Goal: Task Accomplishment & Management: Complete application form

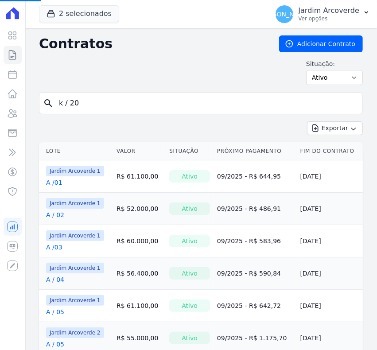
click at [133, 108] on input "k / 20" at bounding box center [206, 103] width 305 height 18
click at [133, 108] on input "search" at bounding box center [206, 103] width 305 height 18
type input "a / 03"
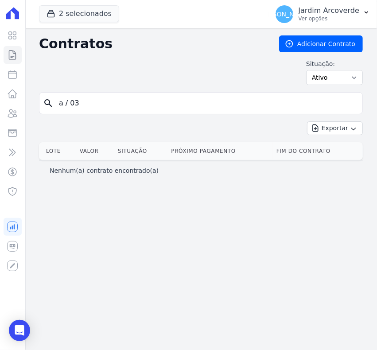
click at [69, 102] on input "a / 03" at bounding box center [206, 103] width 305 height 18
type input "a /03"
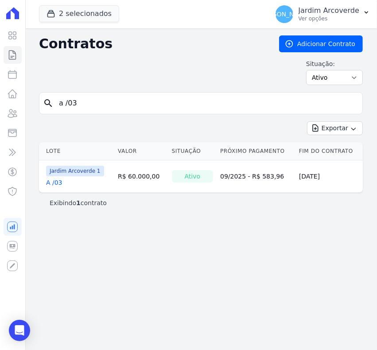
click at [50, 182] on link "A /03" at bounding box center [54, 182] width 16 height 9
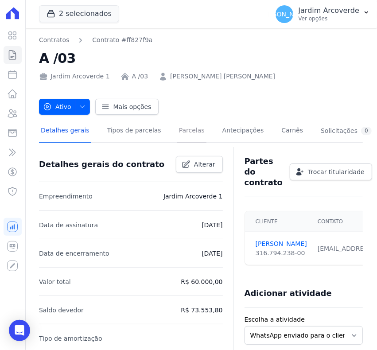
click at [177, 127] on link "Parcelas" at bounding box center [191, 131] width 29 height 23
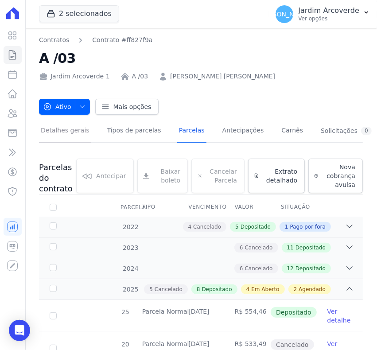
click at [67, 137] on link "Detalhes gerais" at bounding box center [65, 131] width 52 height 23
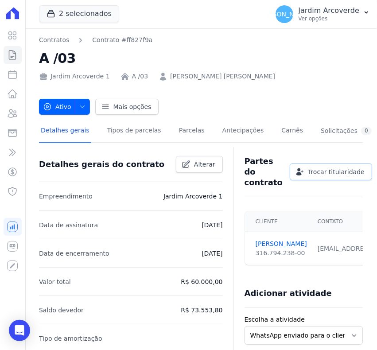
click at [317, 173] on span "Trocar titularidade" at bounding box center [336, 171] width 57 height 9
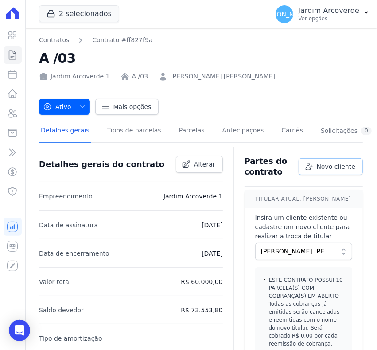
click at [323, 160] on link "Novo cliente" at bounding box center [330, 166] width 64 height 17
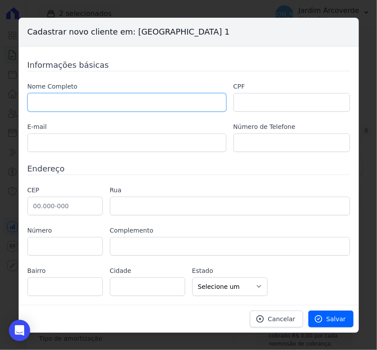
click at [159, 107] on input "text" at bounding box center [126, 102] width 199 height 19
type input "[PERSON_NAME] [PERSON_NAME] [PERSON_NAME]"
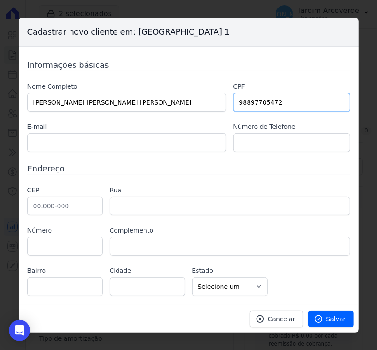
type input "98897705472"
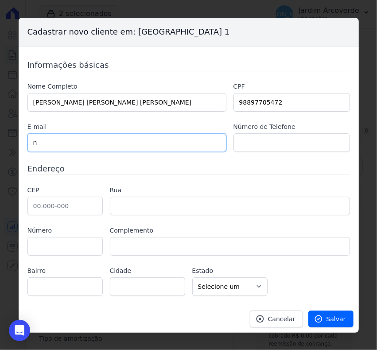
type input "[EMAIL_ADDRESS][DOMAIN_NAME]"
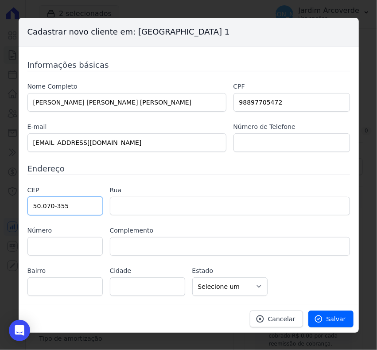
type input "50.070-355"
type input "Rua Visconde de [PERSON_NAME]"
type input "Boa Vista"
type input "[GEOGRAPHIC_DATA]"
select select "PE"
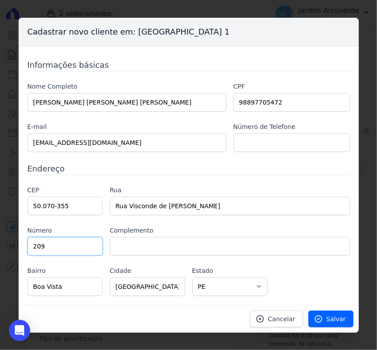
type input "209"
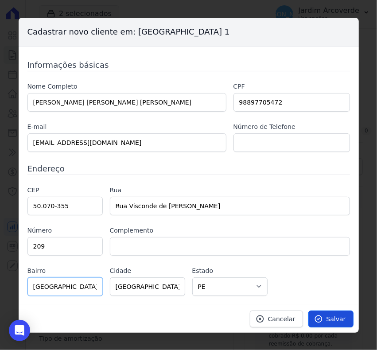
type input "[GEOGRAPHIC_DATA][PERSON_NAME]"
click at [340, 315] on span "Salvar" at bounding box center [335, 318] width 19 height 9
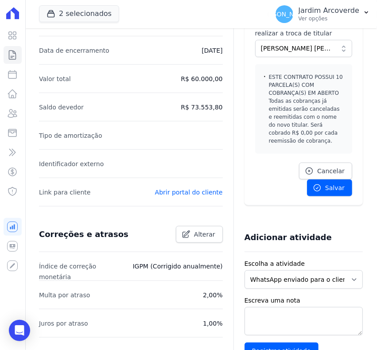
scroll to position [221, 0]
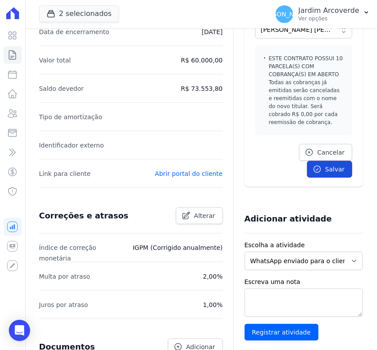
click at [320, 177] on link "Salvar" at bounding box center [329, 169] width 45 height 17
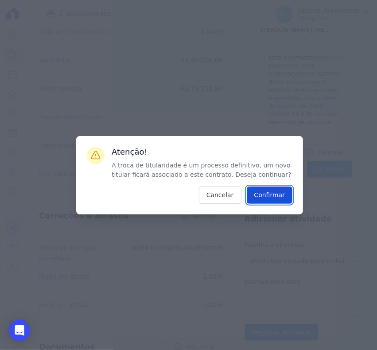
click at [277, 189] on input "Confirmar" at bounding box center [270, 194] width 46 height 17
click at [277, 196] on input "Confirmar" at bounding box center [270, 194] width 46 height 17
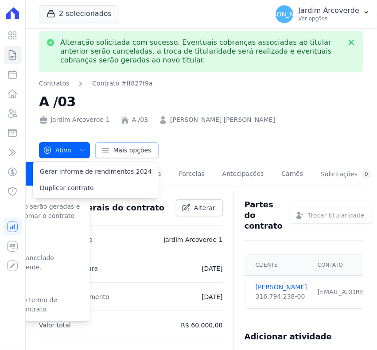
scroll to position [0, 0]
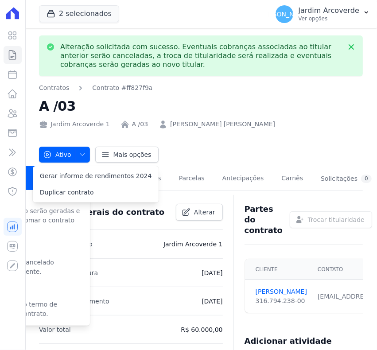
click at [202, 139] on div "Ativo Ativo Pausado Cobranças não serão geradas e você pode retomar o contrato …" at bounding box center [201, 150] width 324 height 25
click at [177, 184] on link "Parcelas" at bounding box center [191, 178] width 29 height 23
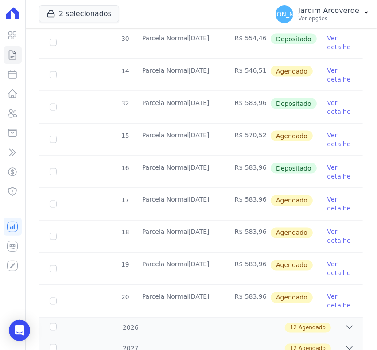
scroll to position [553, 0]
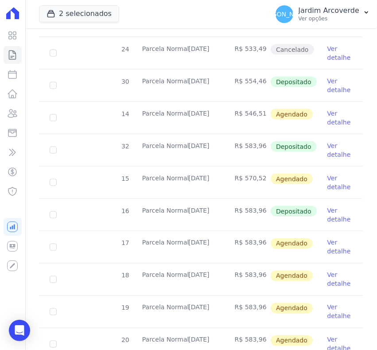
click at [328, 212] on link "Ver detalhe" at bounding box center [339, 215] width 25 height 18
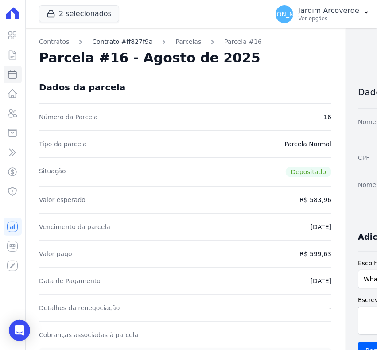
click at [137, 45] on link "Contrato #ff827f9a" at bounding box center [122, 41] width 60 height 9
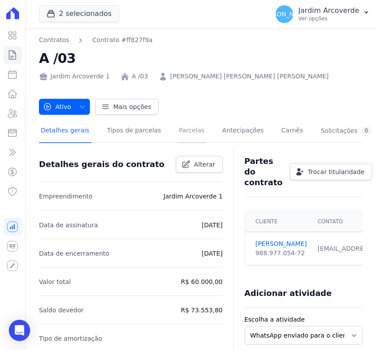
click at [177, 131] on link "Parcelas" at bounding box center [191, 131] width 29 height 23
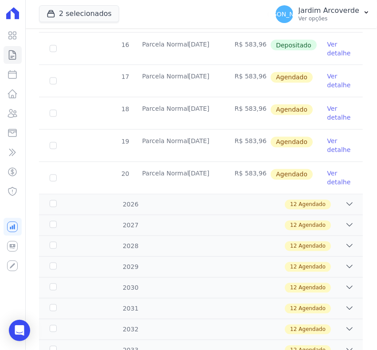
scroll to position [664, 0]
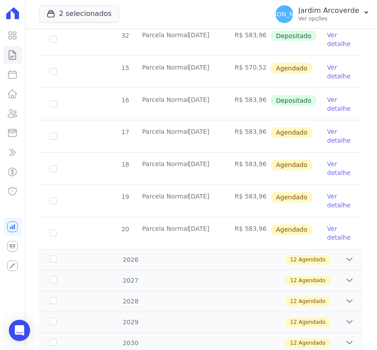
click at [327, 102] on link "Ver detalhe" at bounding box center [339, 104] width 25 height 18
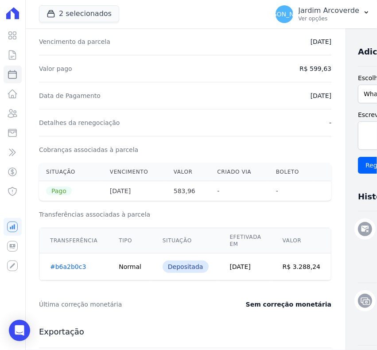
scroll to position [166, 0]
